Goal: Navigation & Orientation: Find specific page/section

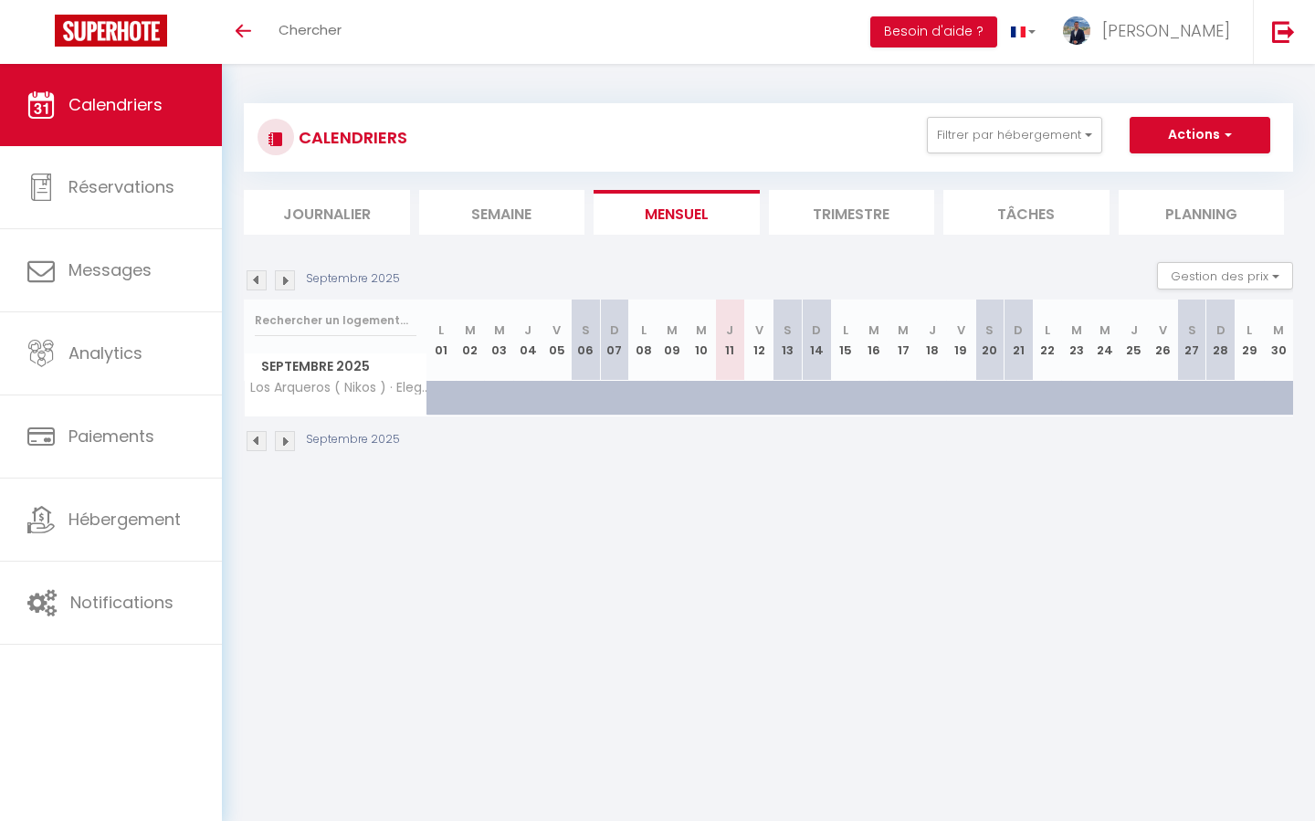
click at [260, 278] on img at bounding box center [257, 280] width 20 height 20
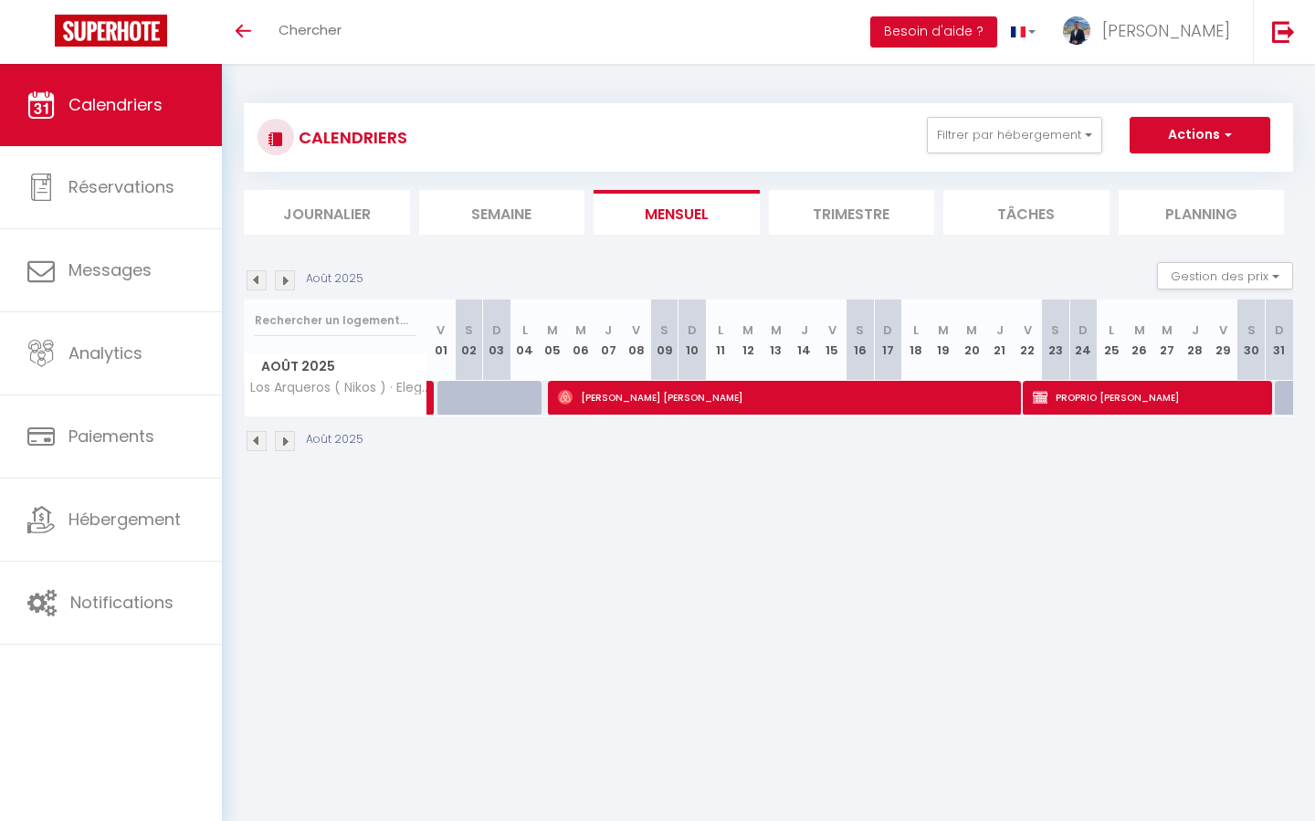
click at [279, 283] on img at bounding box center [285, 280] width 20 height 20
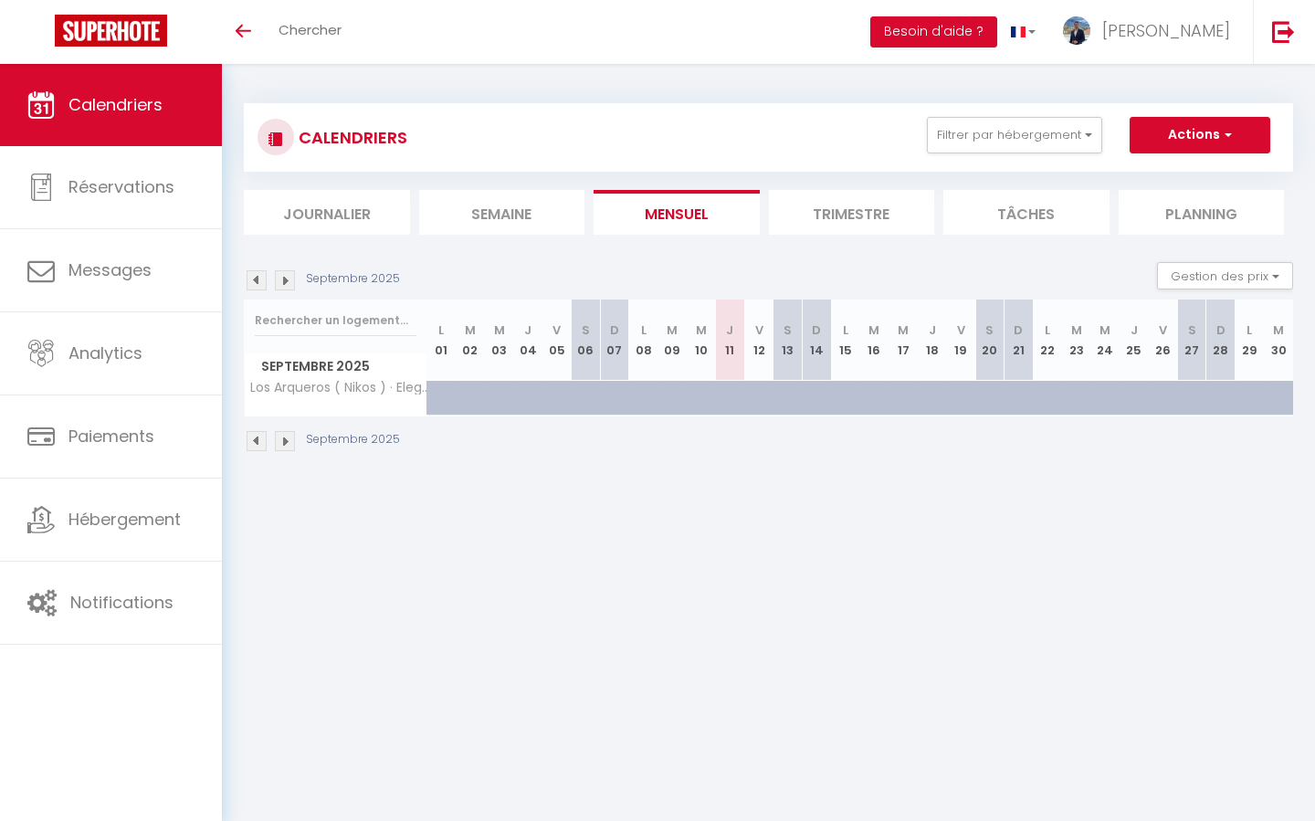
click at [279, 283] on img at bounding box center [285, 280] width 20 height 20
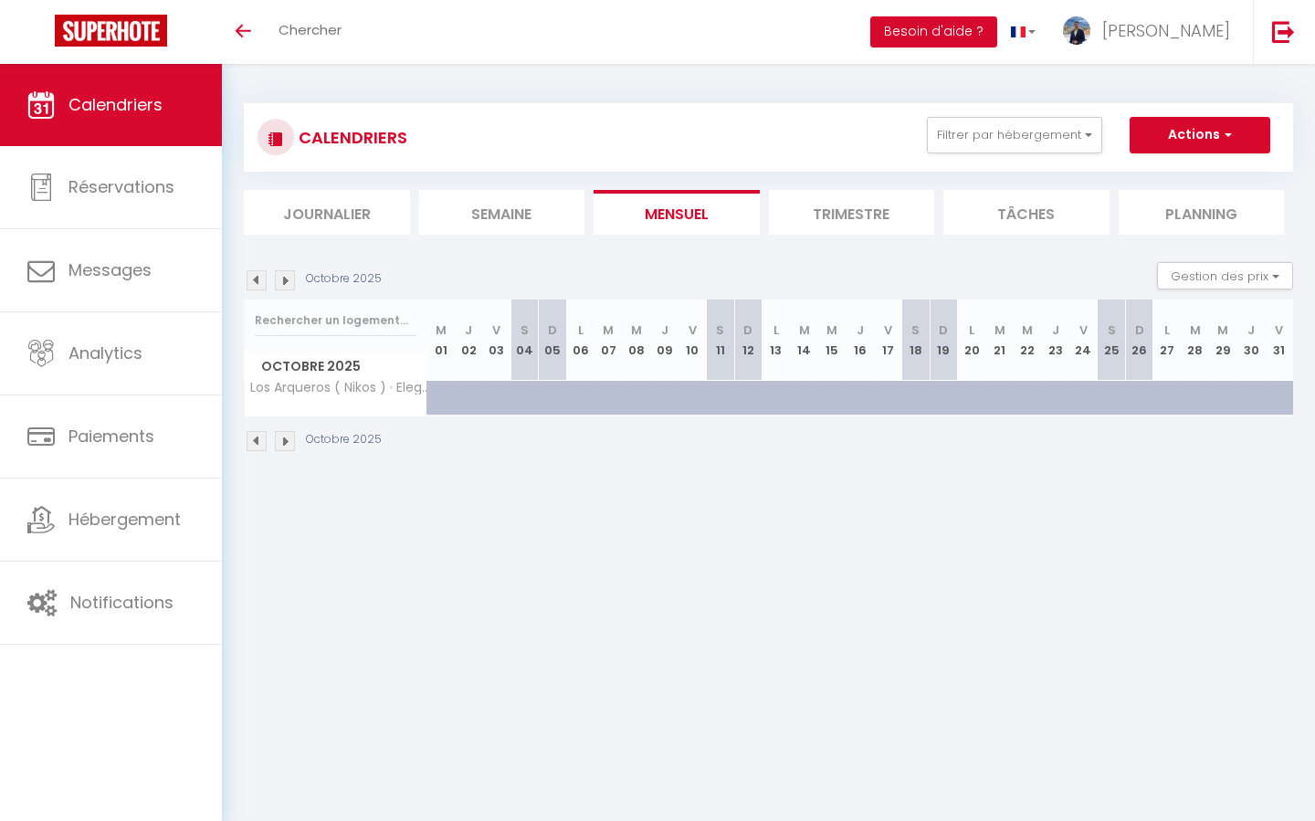
click at [1051, 153] on div "CALENDRIERS Filtrer par hébergement Tous Ludo · [GEOGRAPHIC_DATA] at [GEOGRAPHI…" at bounding box center [769, 137] width 1022 height 41
click at [1053, 134] on button "Filtrer par hébergement" at bounding box center [1014, 135] width 175 height 37
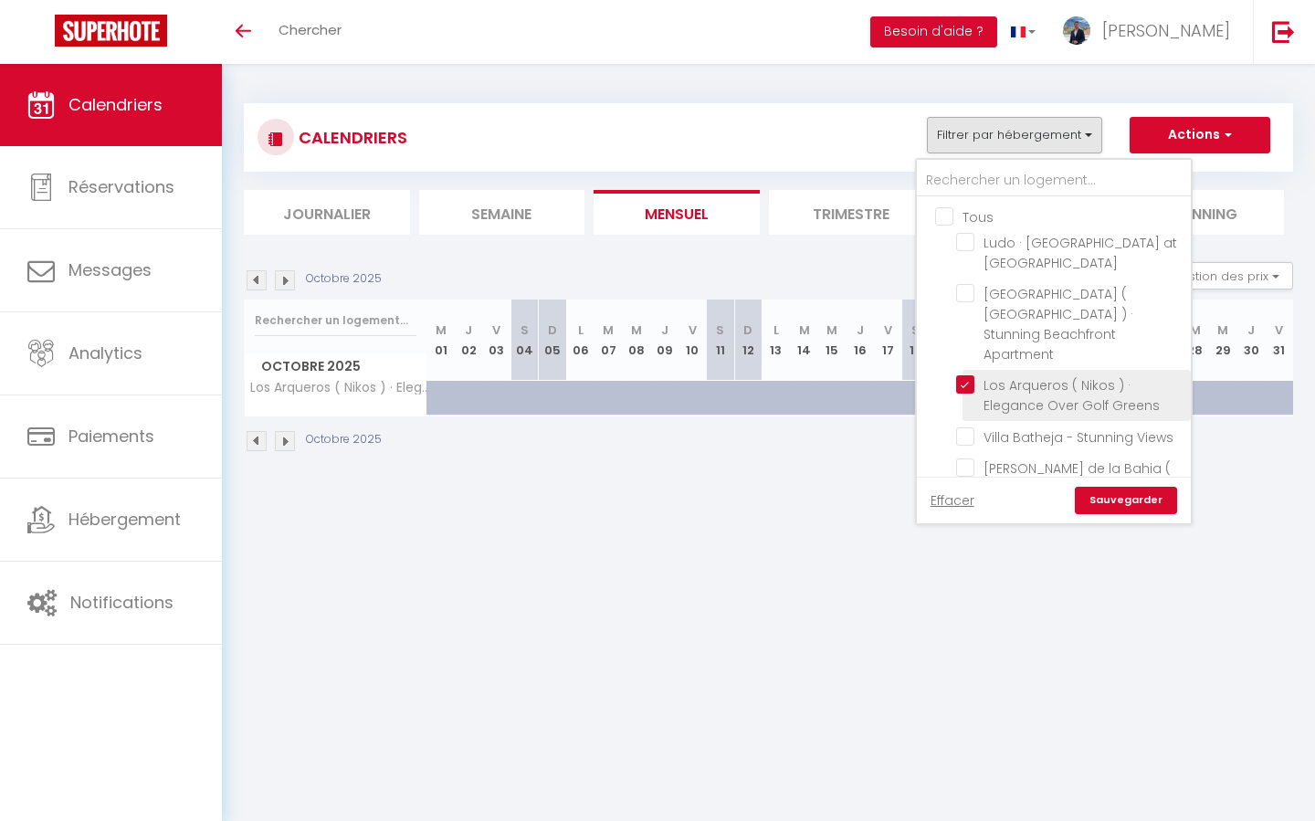
click at [970, 375] on input "Los Arqueros ( Nikos ) · Elegance Over Golf Greens" at bounding box center [1070, 384] width 228 height 18
checkbox input "false"
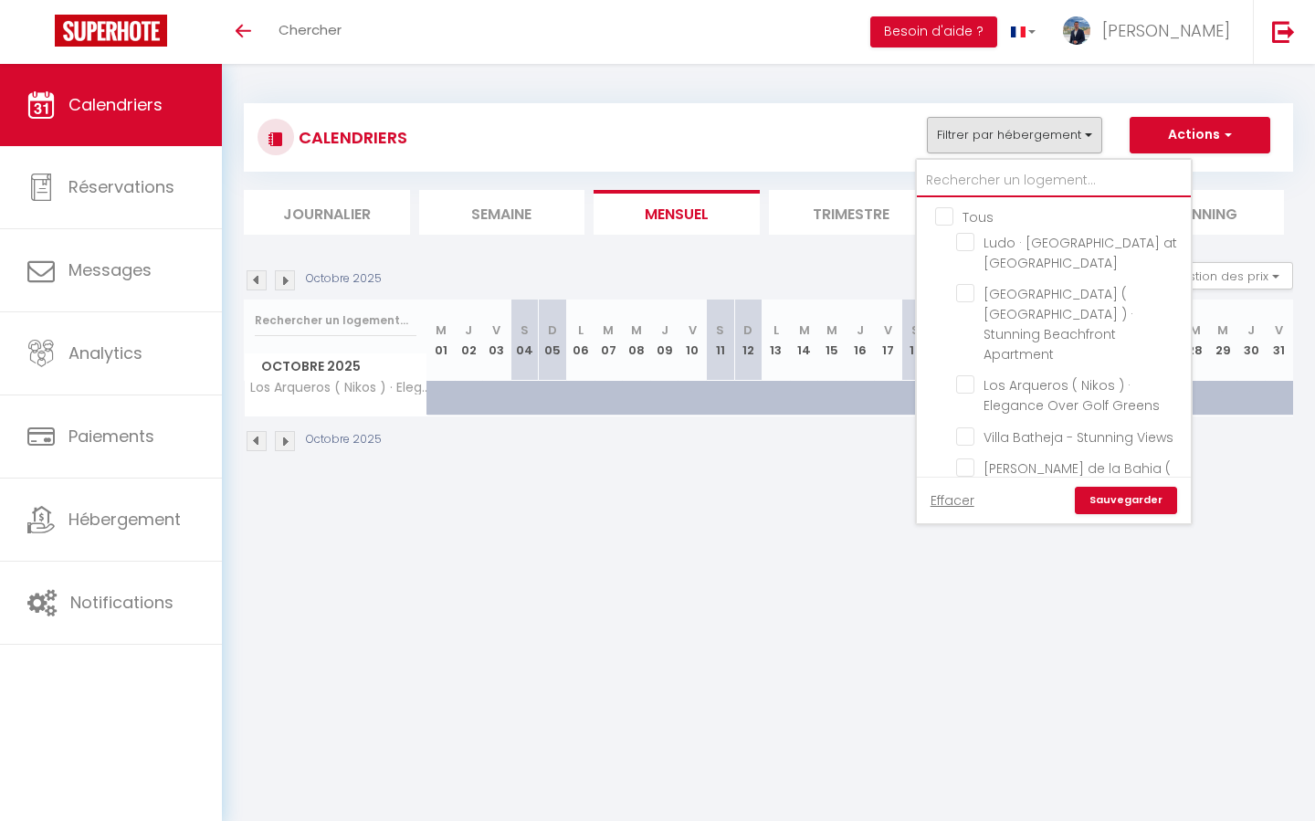
click at [994, 180] on input "text" at bounding box center [1054, 180] width 274 height 33
type input "l"
checkbox input "false"
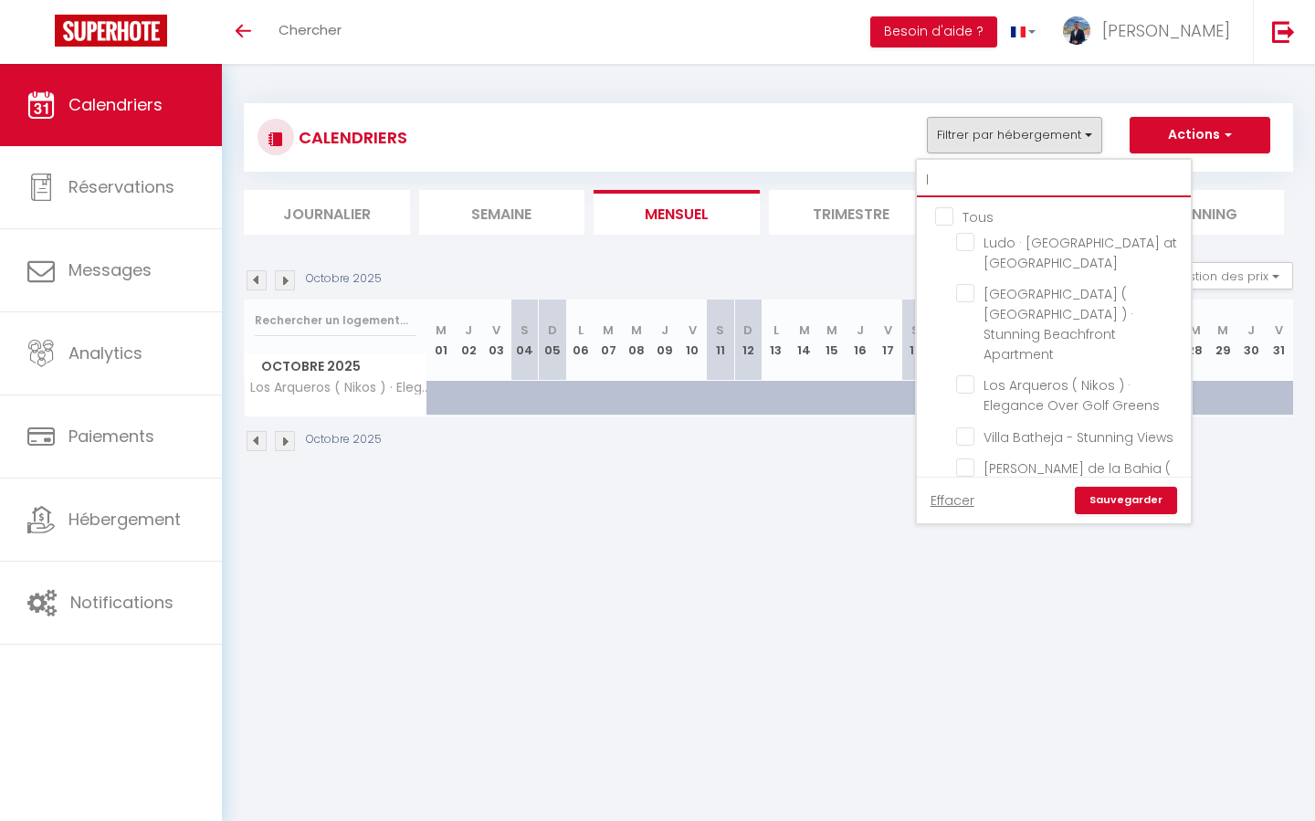
checkbox input "false"
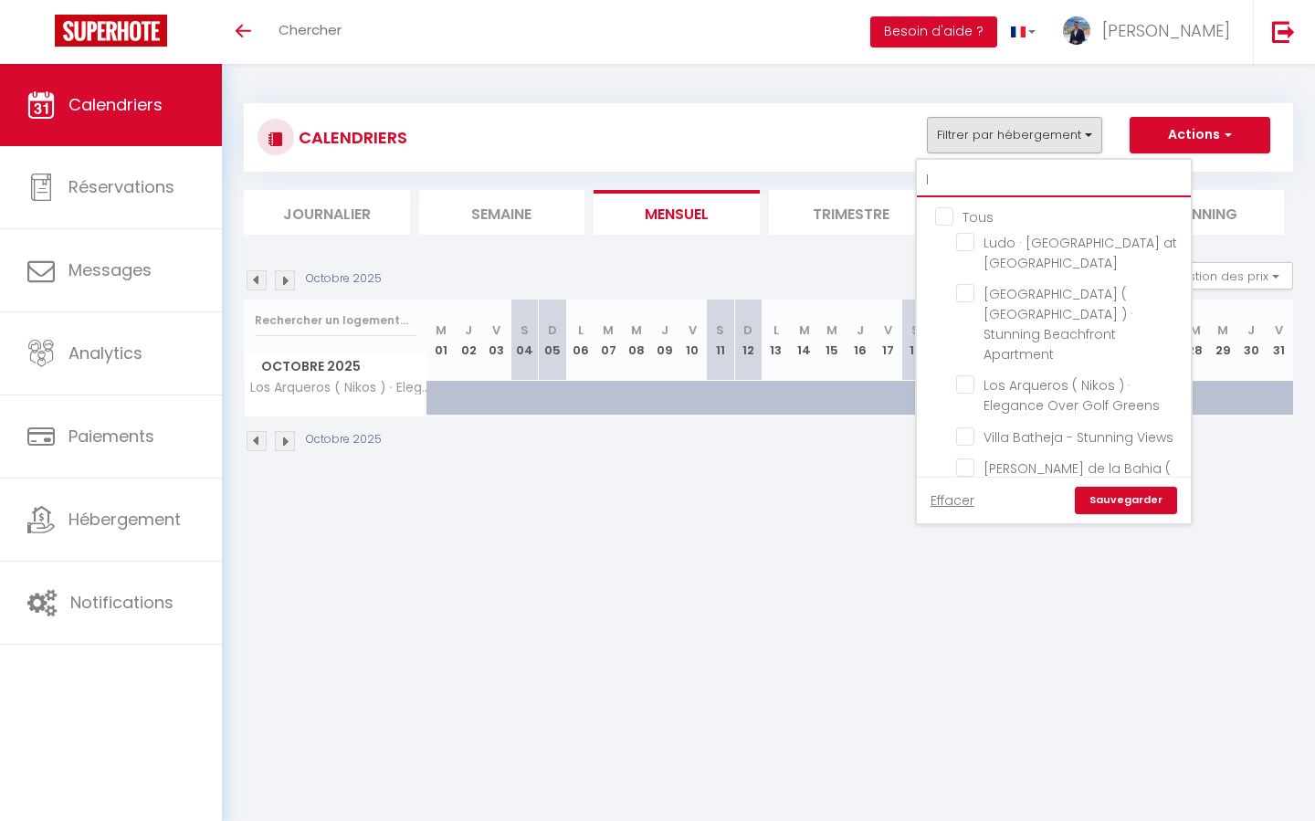
checkbox input "false"
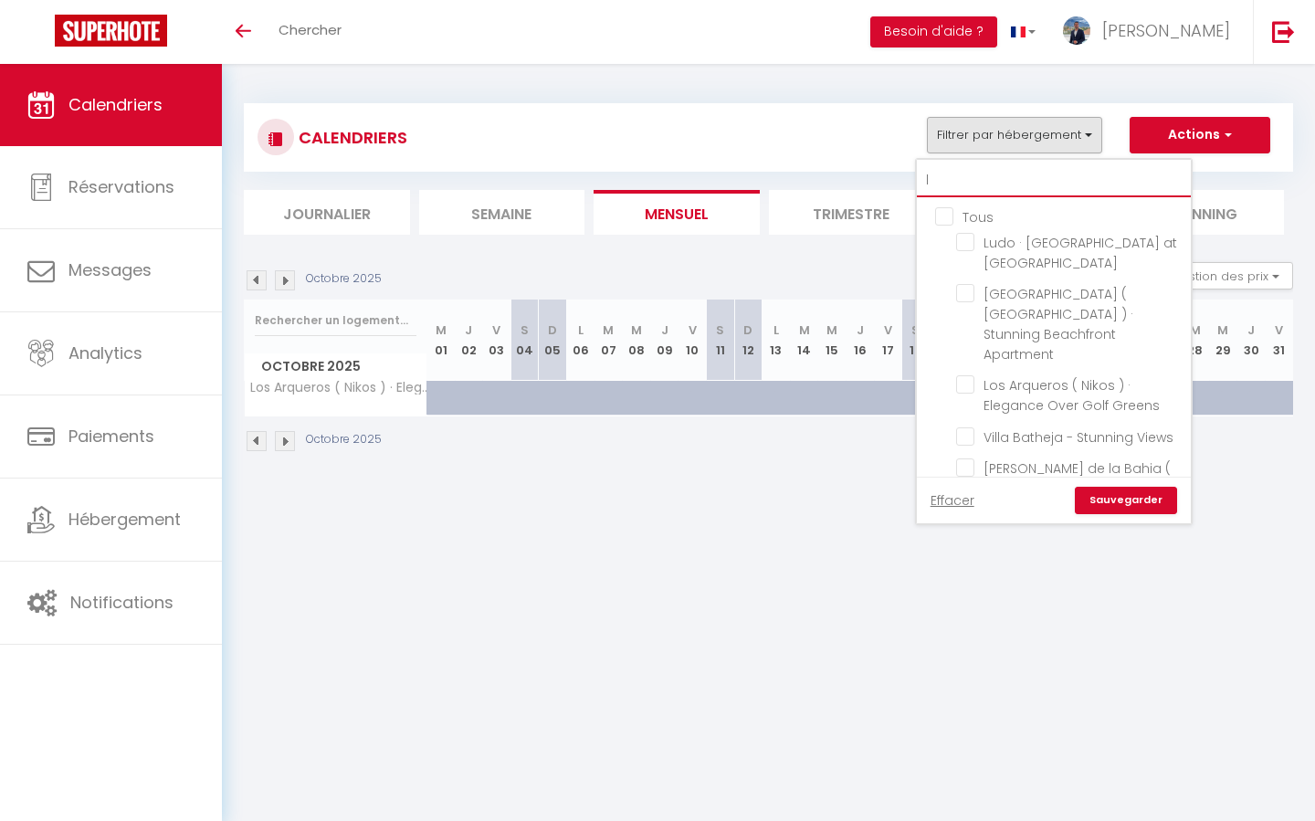
checkbox input "false"
type input "la"
checkbox input "false"
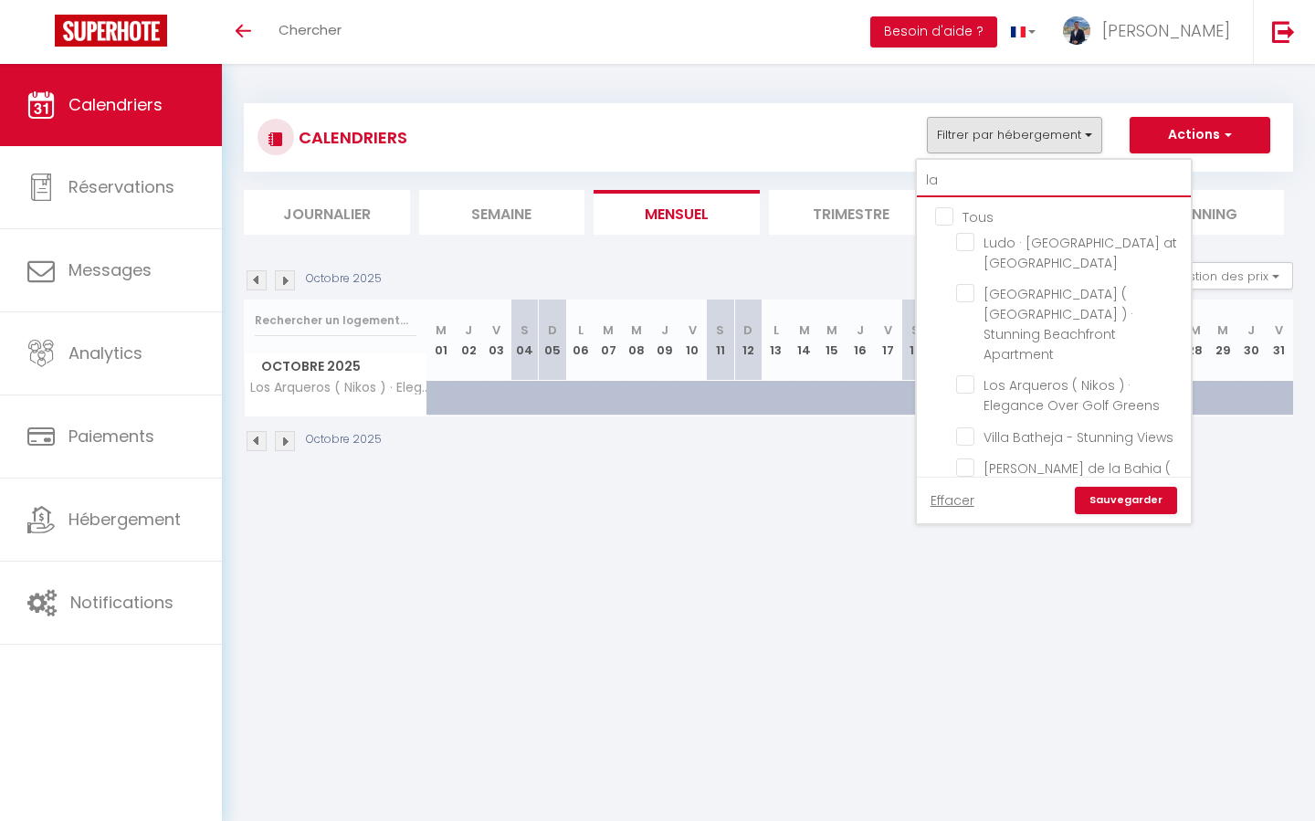
checkbox input "false"
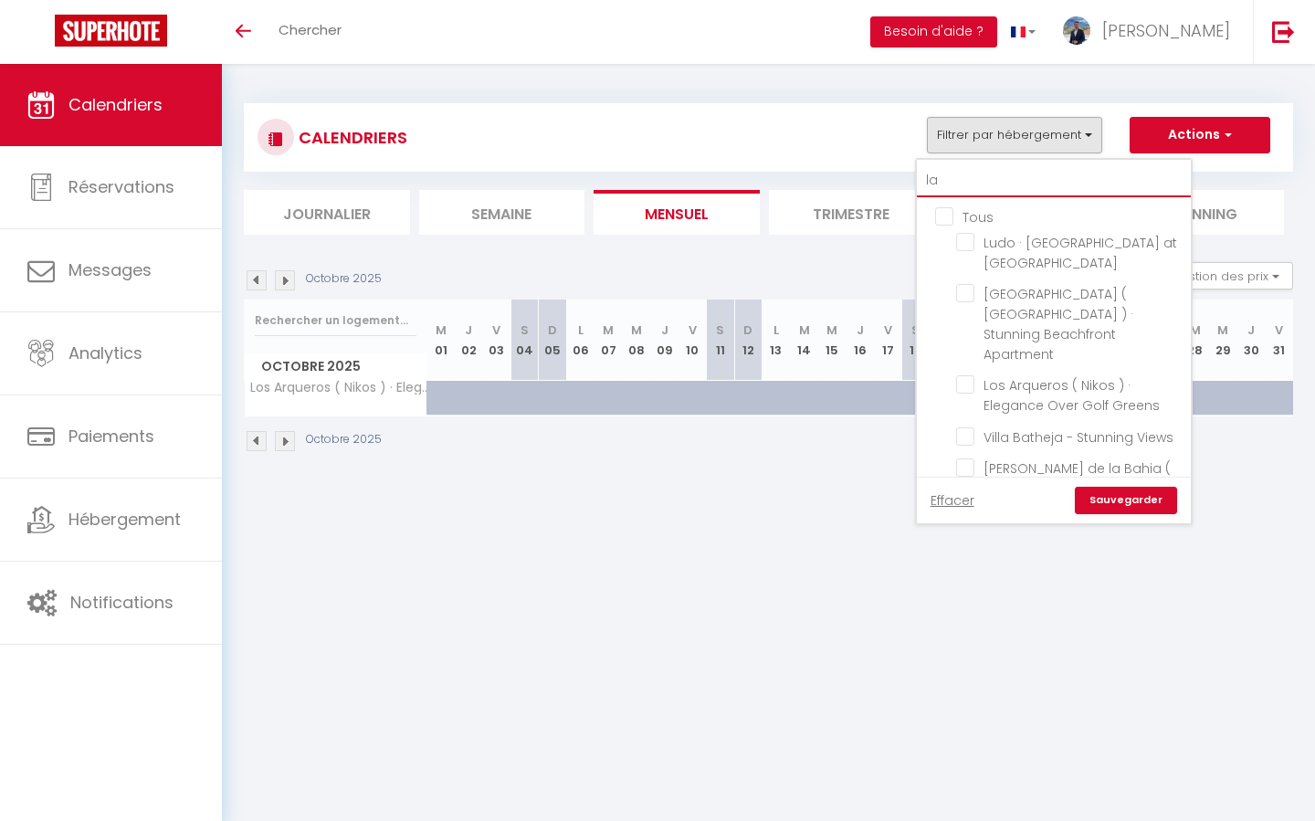
checkbox input "false"
type input "la"
checkbox input "false"
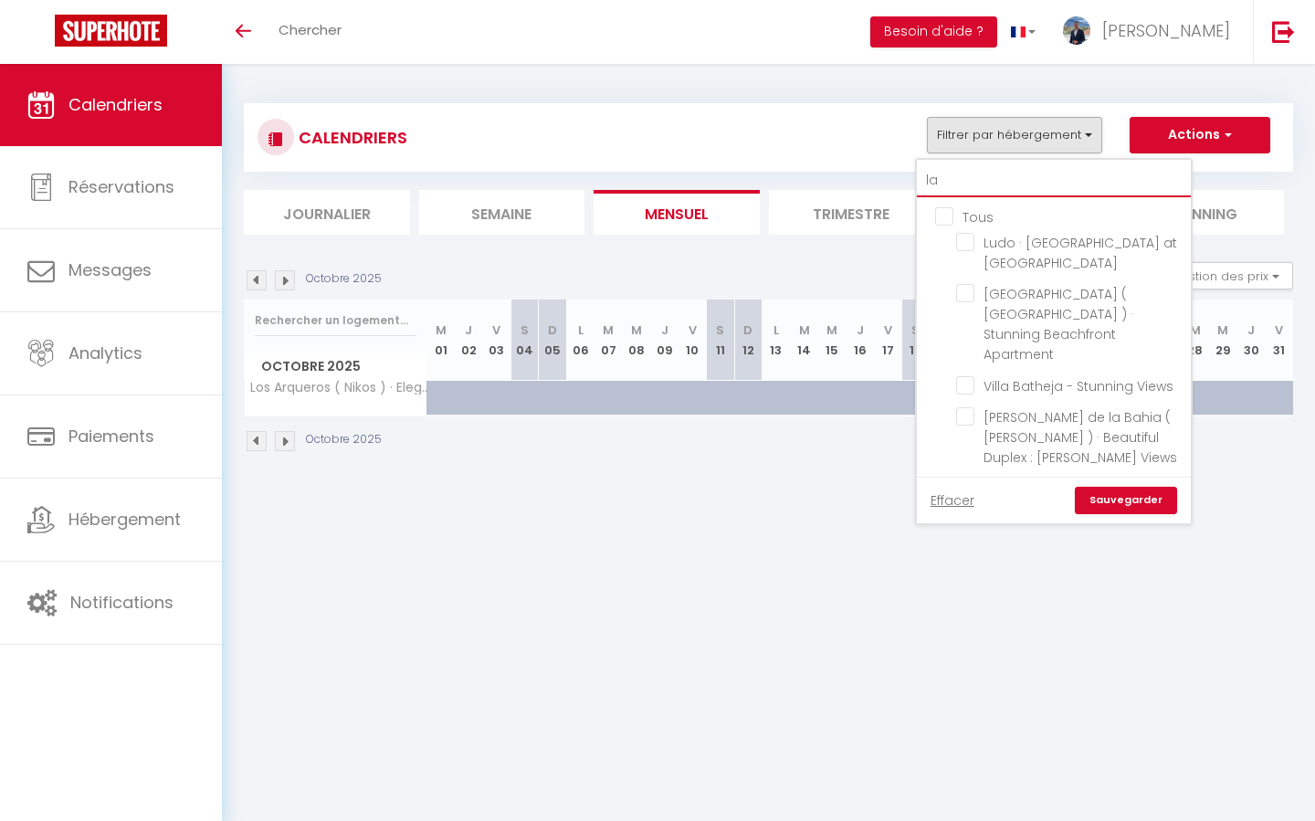
checkbox input "false"
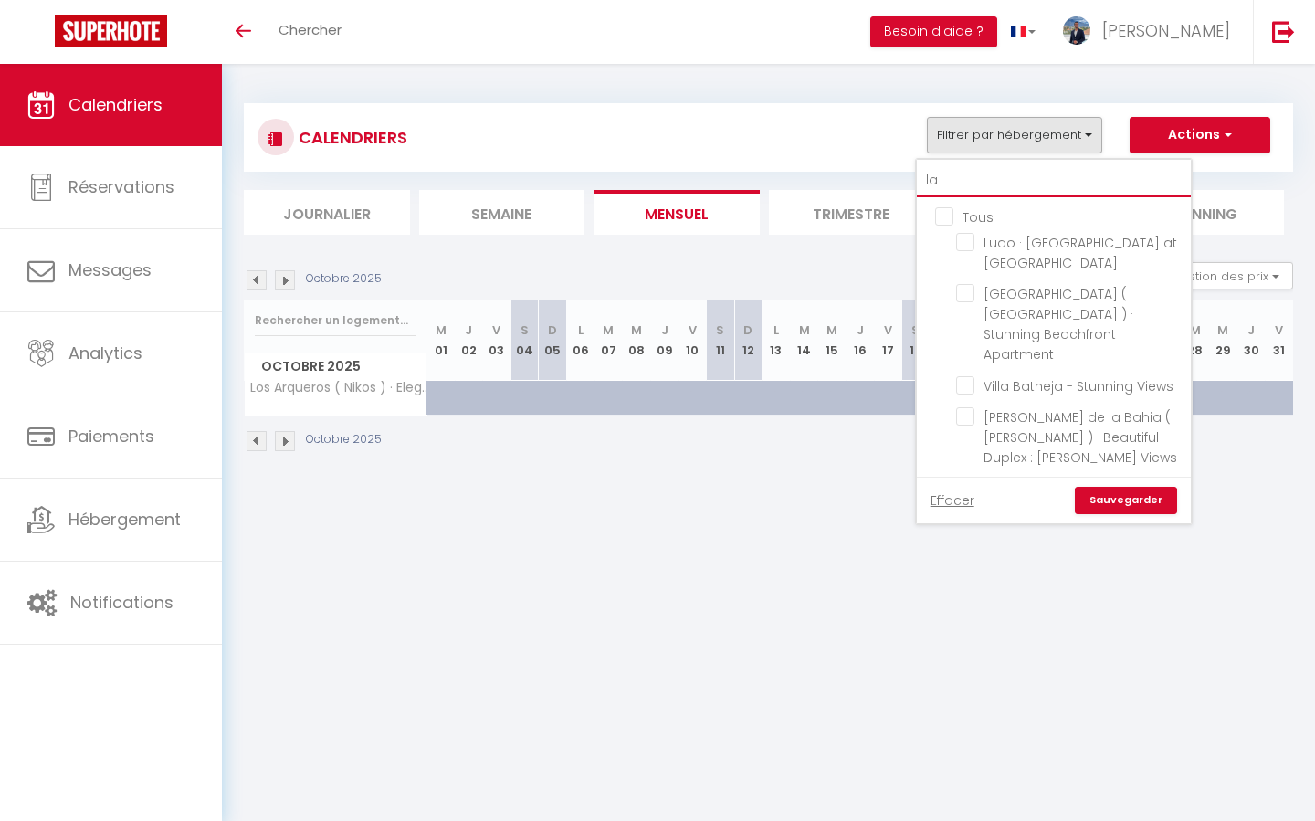
type input "la r"
checkbox input "false"
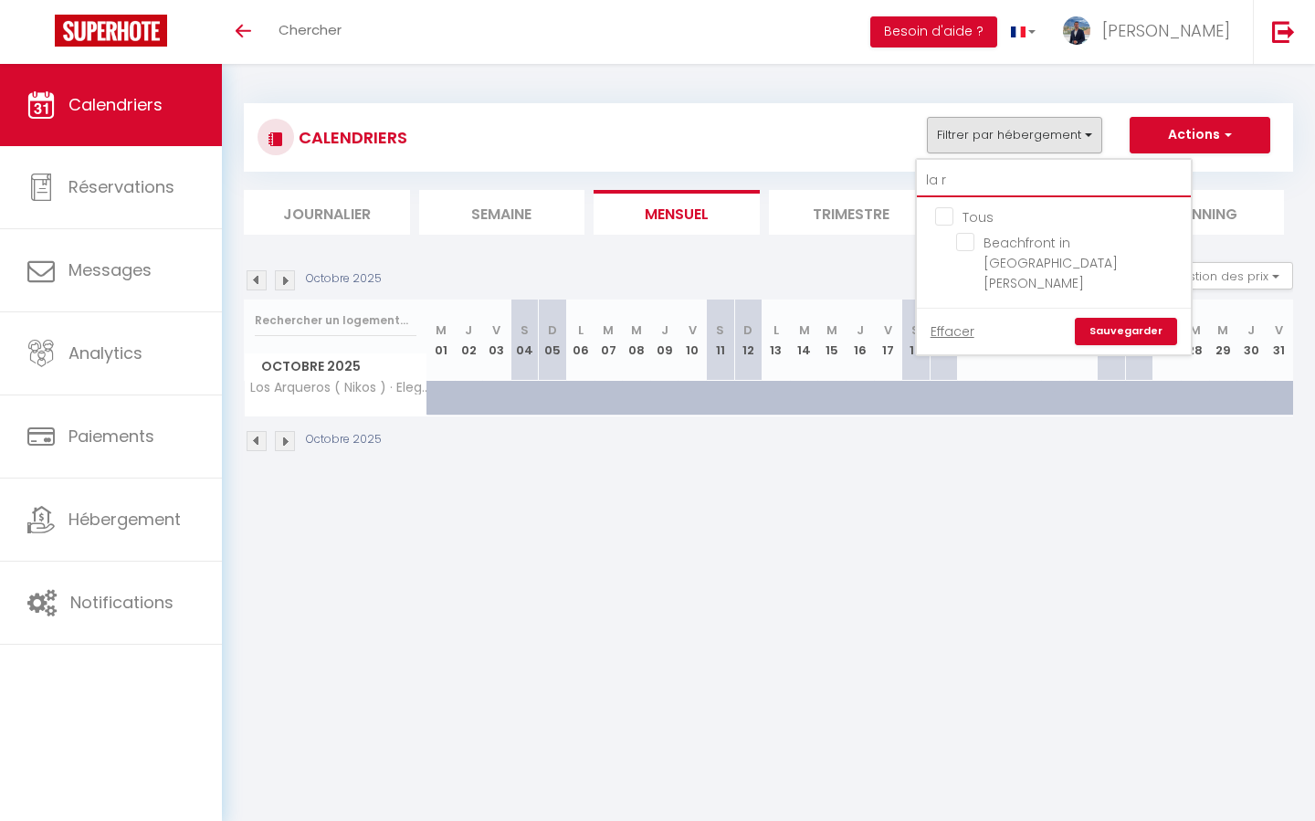
type input "la ra"
checkbox input "false"
type input "la rad"
checkbox input "false"
type input "[PERSON_NAME]"
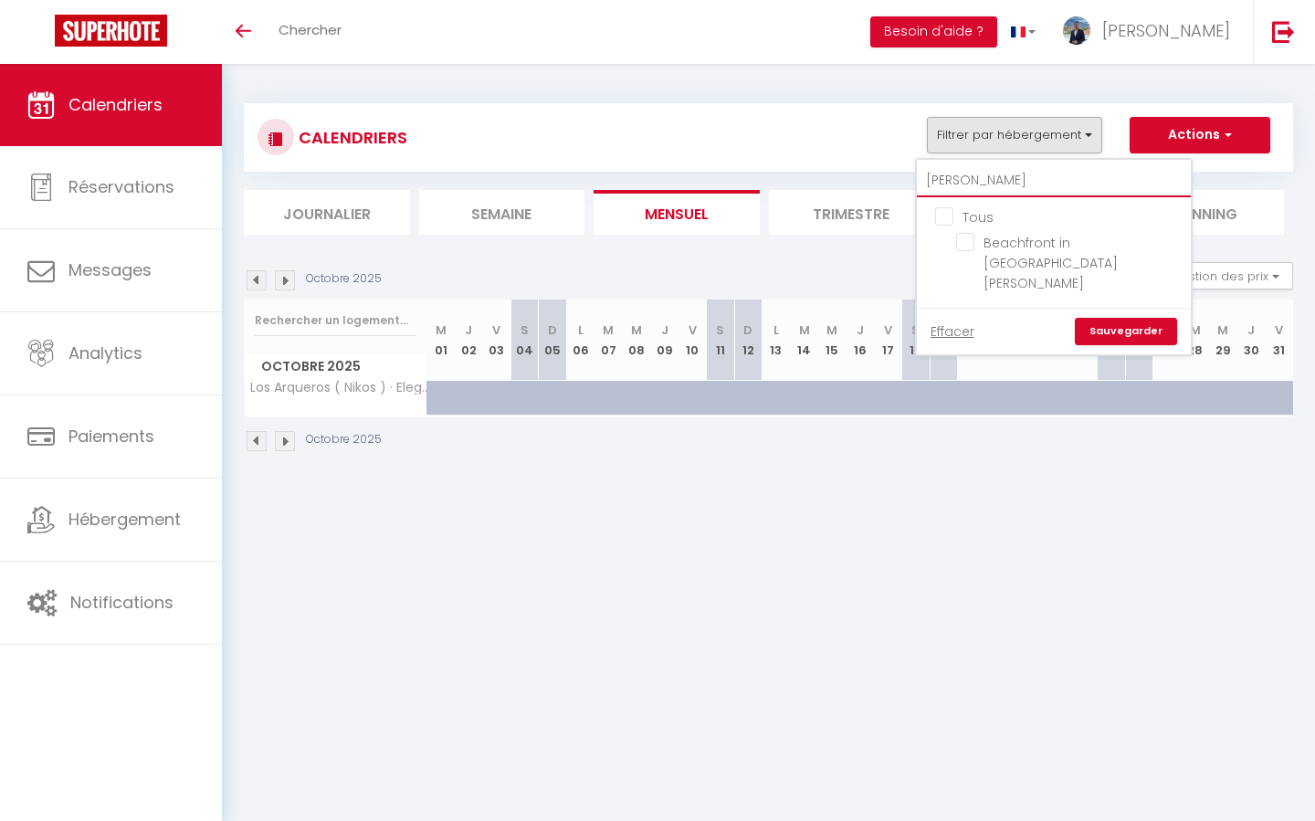
checkbox input "false"
type input "[PERSON_NAME]"
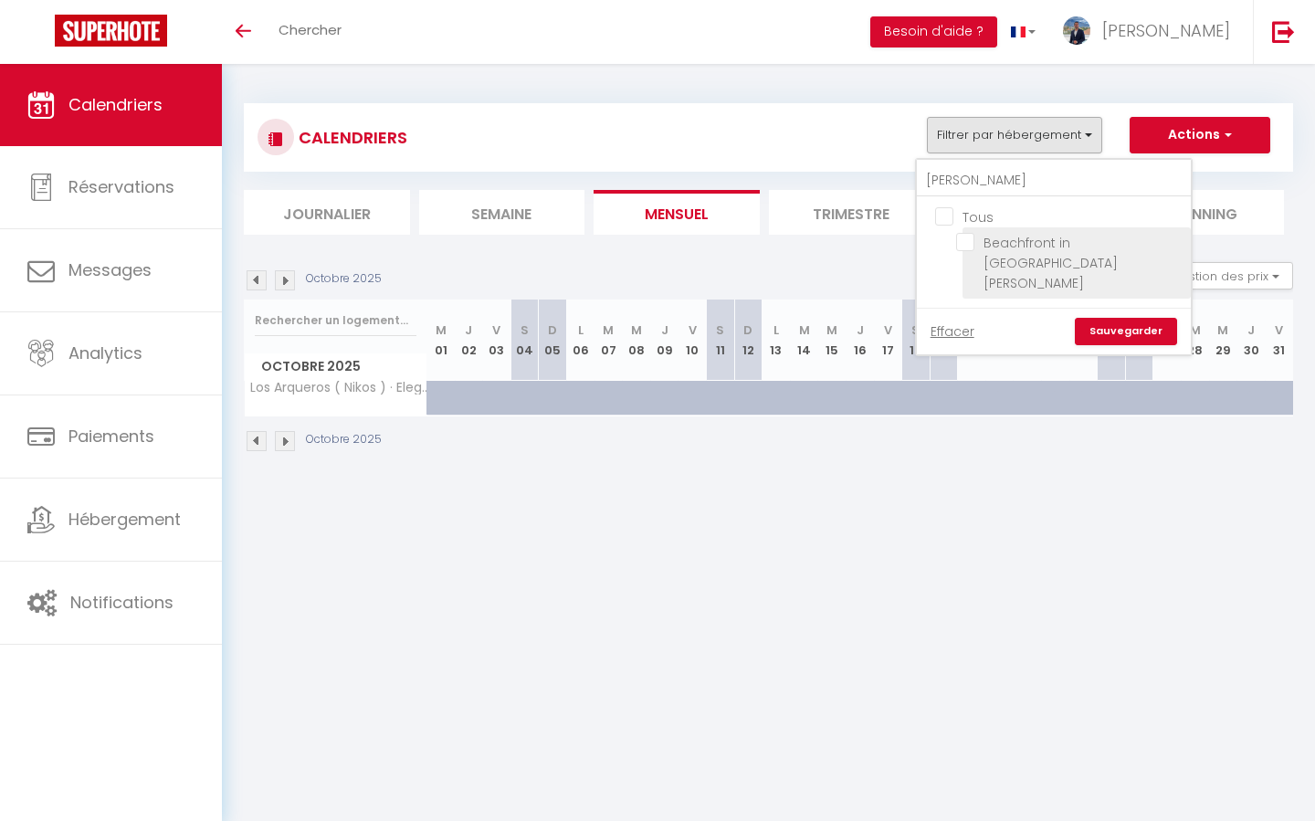
click at [967, 236] on input "Beachfront in [GEOGRAPHIC_DATA][PERSON_NAME]" at bounding box center [1070, 242] width 228 height 18
checkbox input "true"
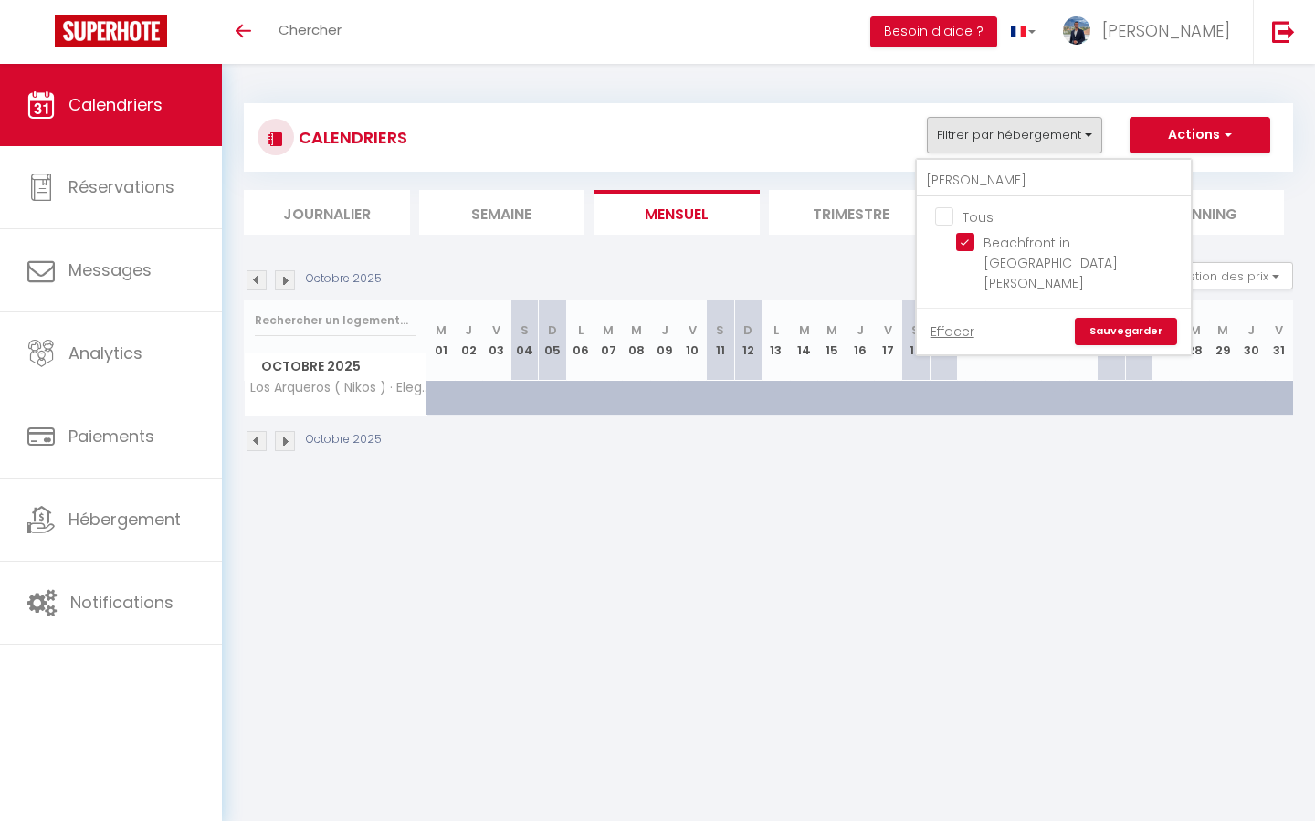
click at [1132, 318] on link "Sauvegarder" at bounding box center [1126, 331] width 102 height 27
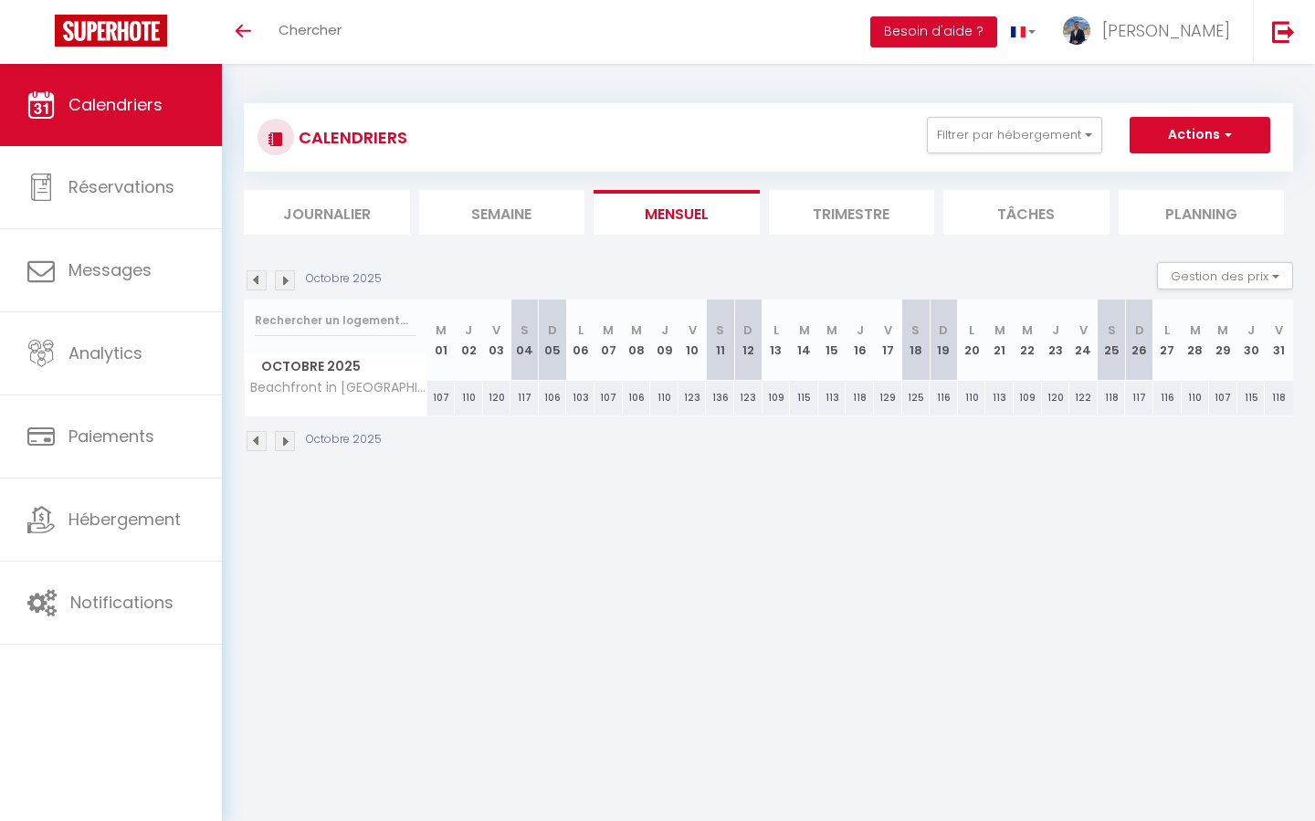
click at [259, 284] on img at bounding box center [257, 280] width 20 height 20
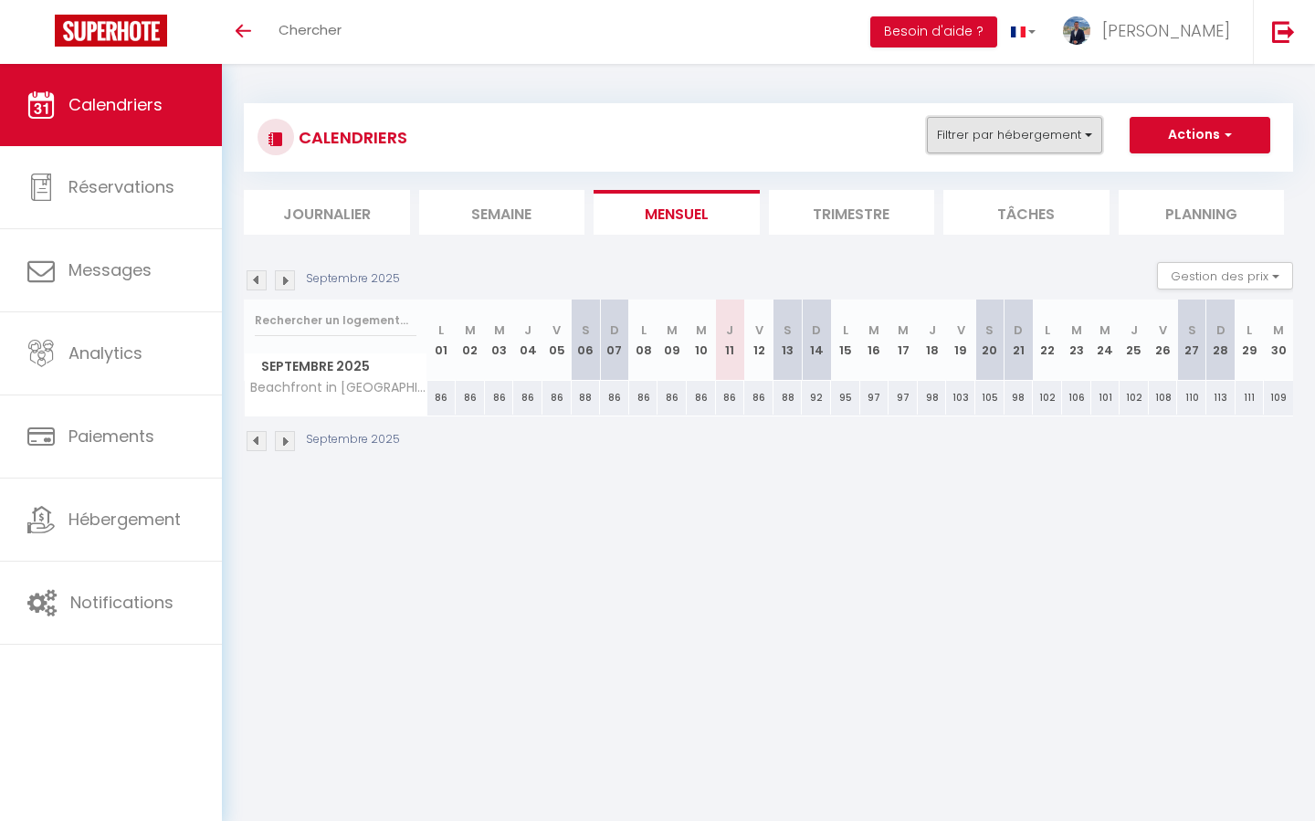
click at [1036, 140] on button "Filtrer par hébergement" at bounding box center [1014, 135] width 175 height 37
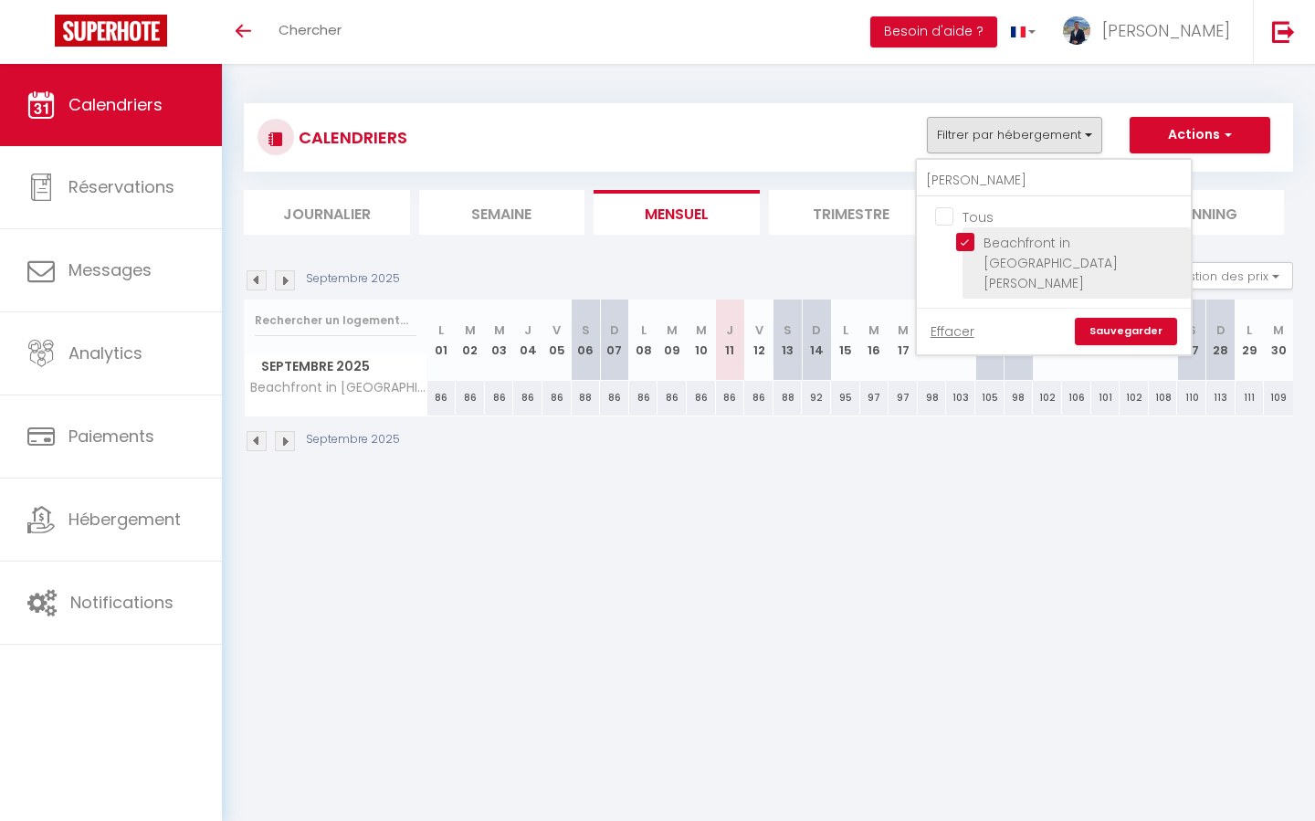
click at [969, 243] on input "Beachfront in [GEOGRAPHIC_DATA][PERSON_NAME]" at bounding box center [1070, 242] width 228 height 18
checkbox input "false"
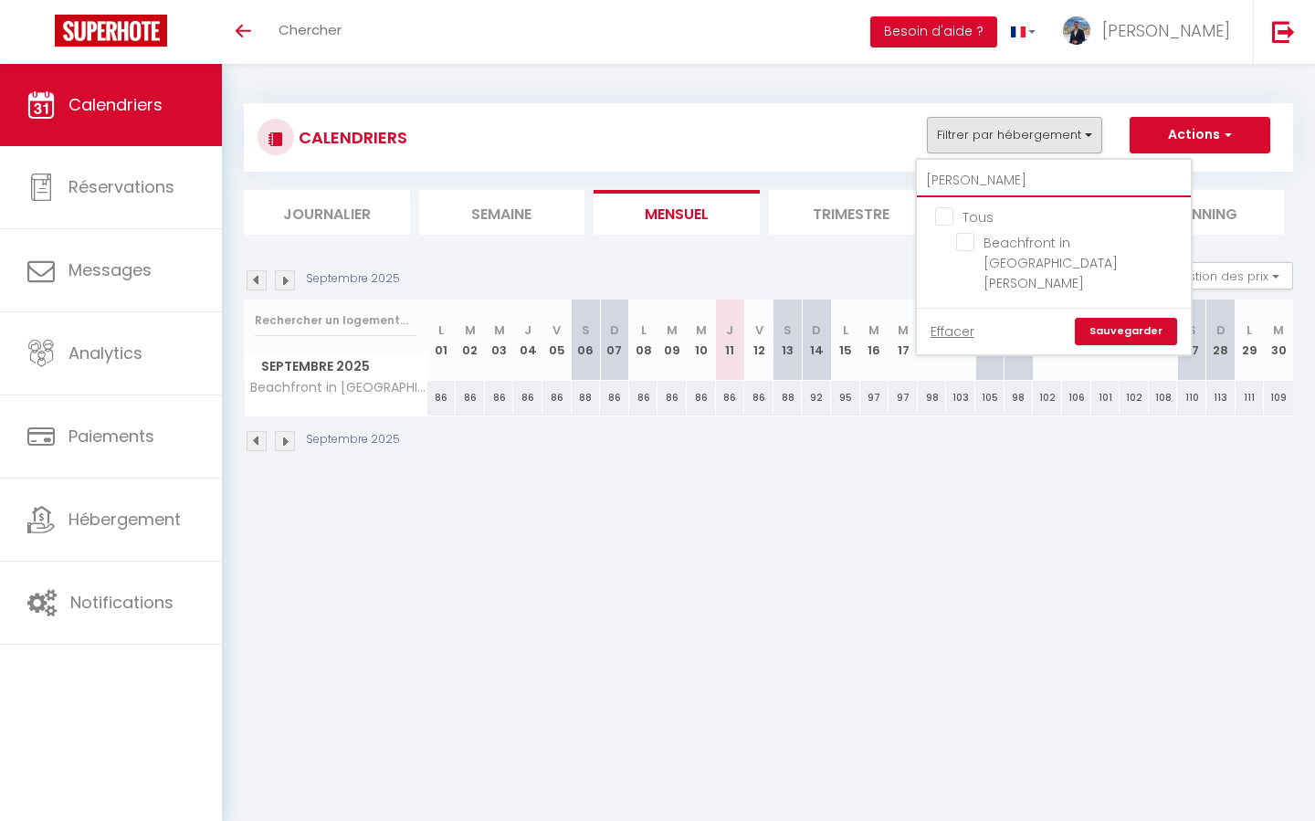
click at [981, 186] on input "[PERSON_NAME]" at bounding box center [1054, 180] width 274 height 33
type input "p"
checkbox input "false"
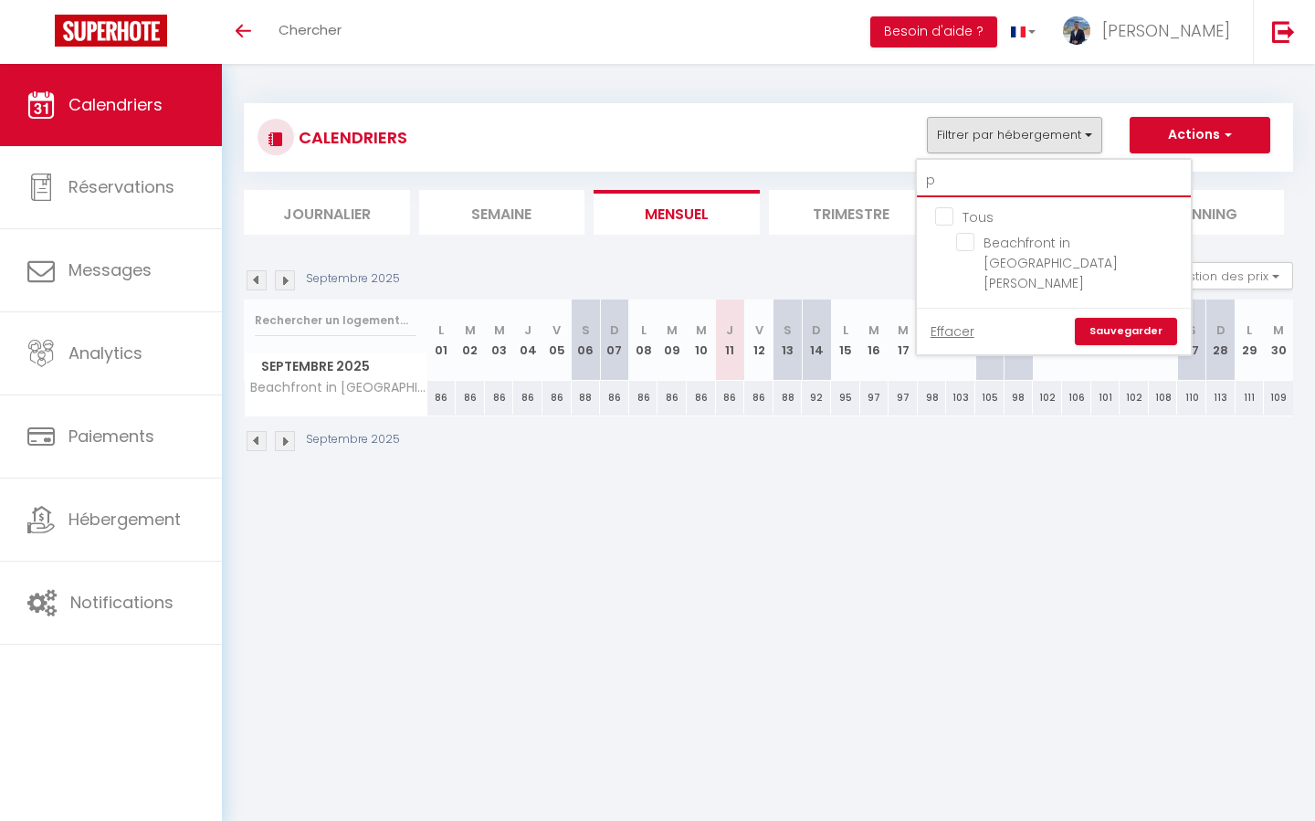
type input "pr"
checkbox input "false"
type input "pri"
checkbox input "false"
type input "prin"
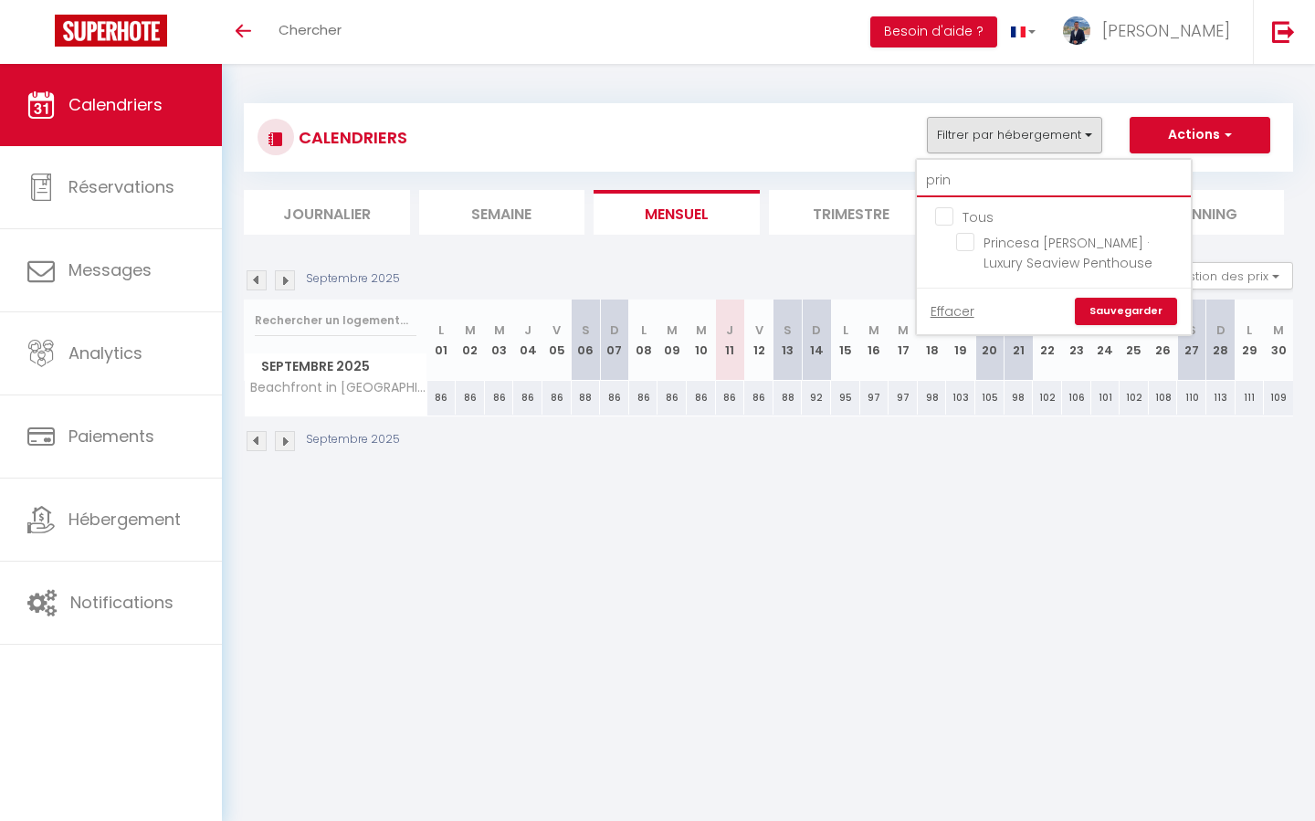
checkbox input "false"
type input "princ"
checkbox input "false"
type input "prince"
checkbox input "false"
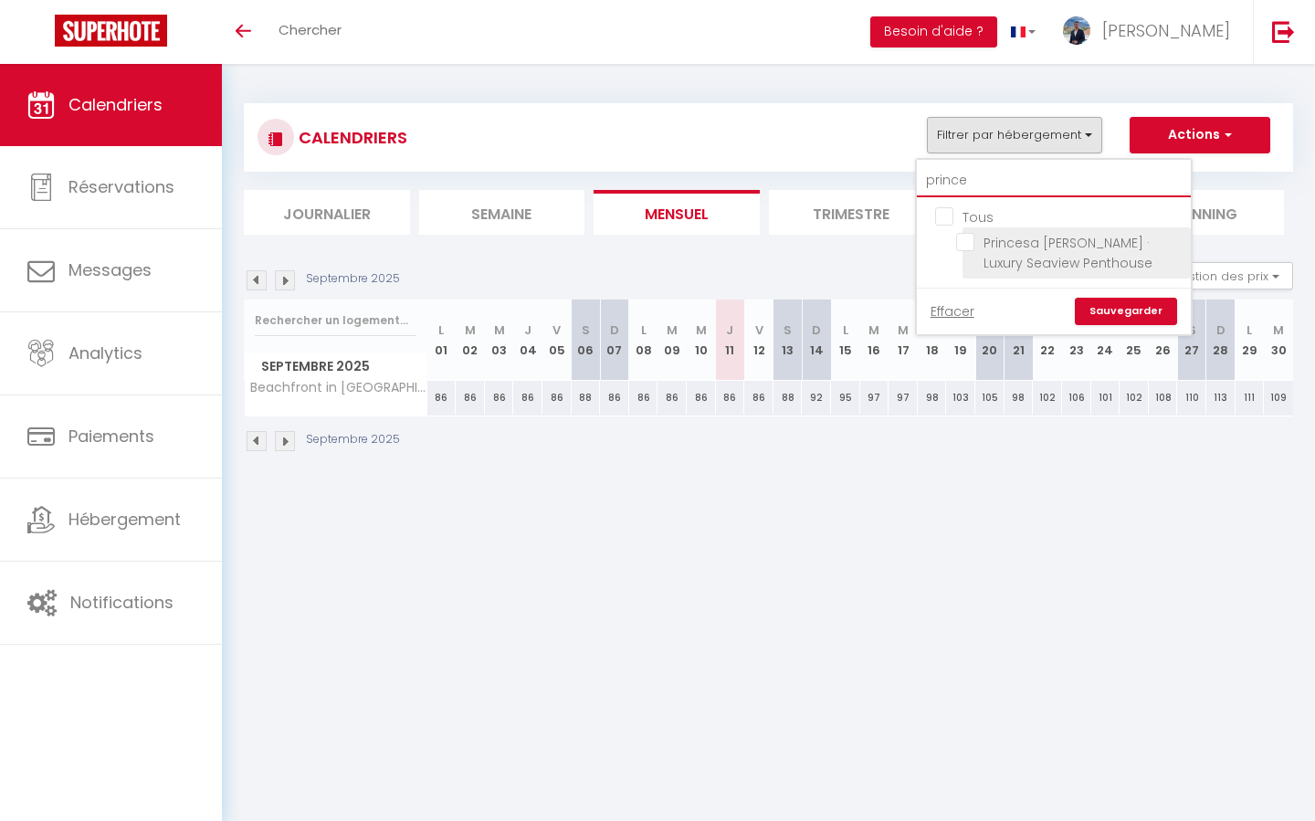
type input "prince"
click at [969, 241] on input "Princesa [PERSON_NAME] · Luxury Seaview Penthouse" at bounding box center [1070, 242] width 228 height 18
checkbox input "true"
click at [1118, 310] on link "Sauvegarder" at bounding box center [1126, 311] width 102 height 27
